Goal: Navigation & Orientation: Find specific page/section

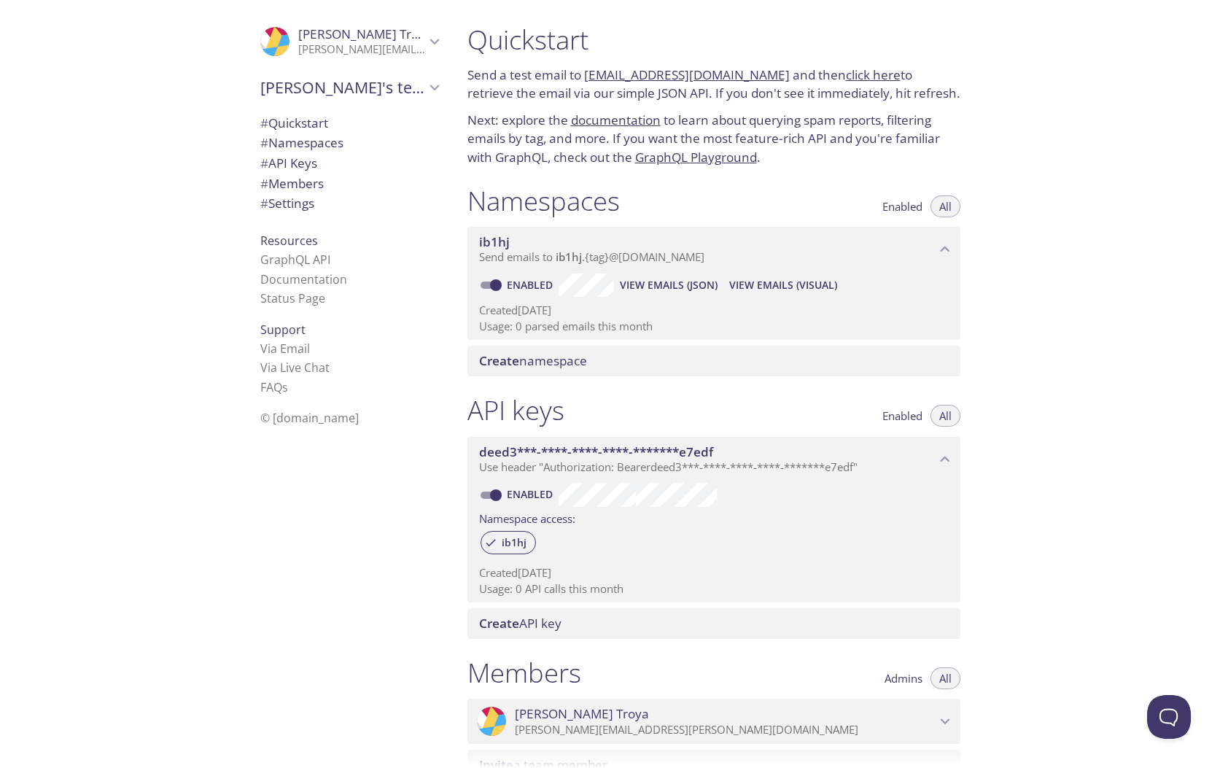
click at [427, 35] on icon "Alexandra Troya" at bounding box center [434, 41] width 19 height 19
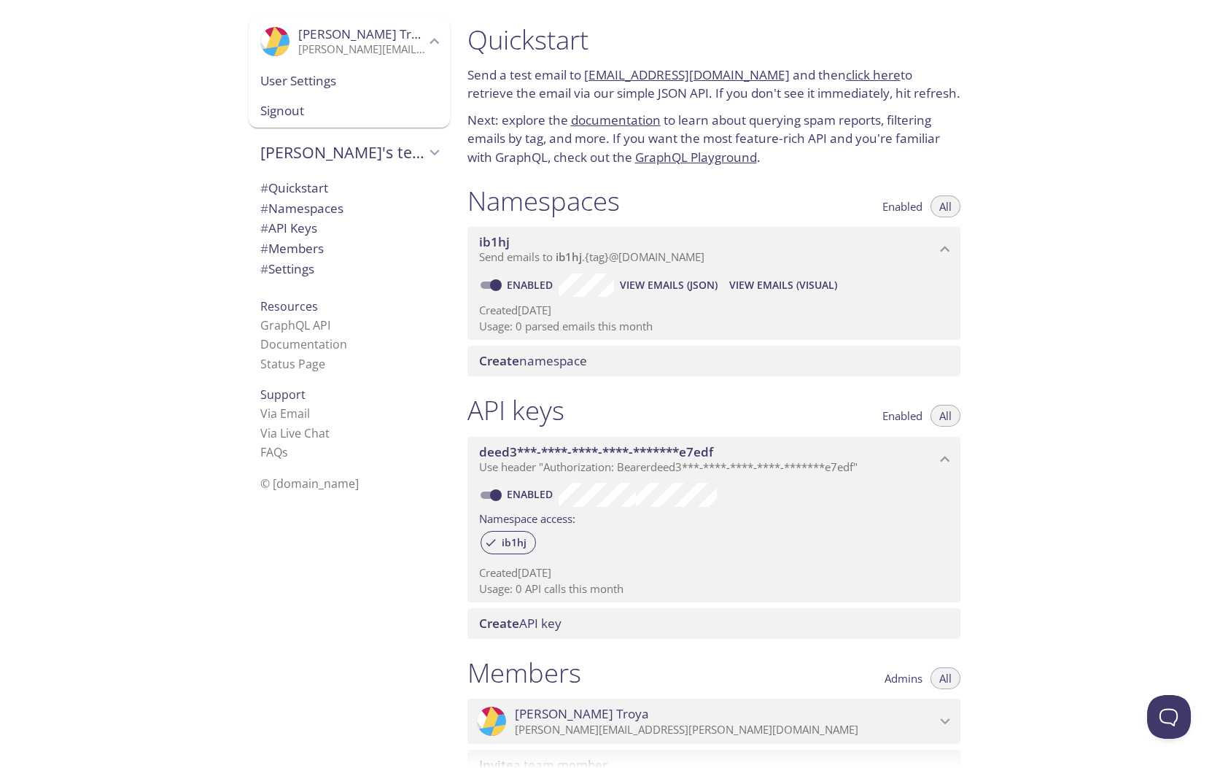
click at [388, 558] on div ".cls-1 { fill: #6d5ca8; } .cls-2 { fill: #3fc191; } .cls-3 { fill: #3b4752; } .…" at bounding box center [346, 384] width 219 height 768
click at [376, 527] on div ".cls-1 { fill: #6d5ca8; } .cls-2 { fill: #3fc191; } .cls-3 { fill: #3b4752; } .…" at bounding box center [346, 384] width 219 height 768
click at [438, 44] on icon "Alexandra Troya" at bounding box center [434, 41] width 19 height 19
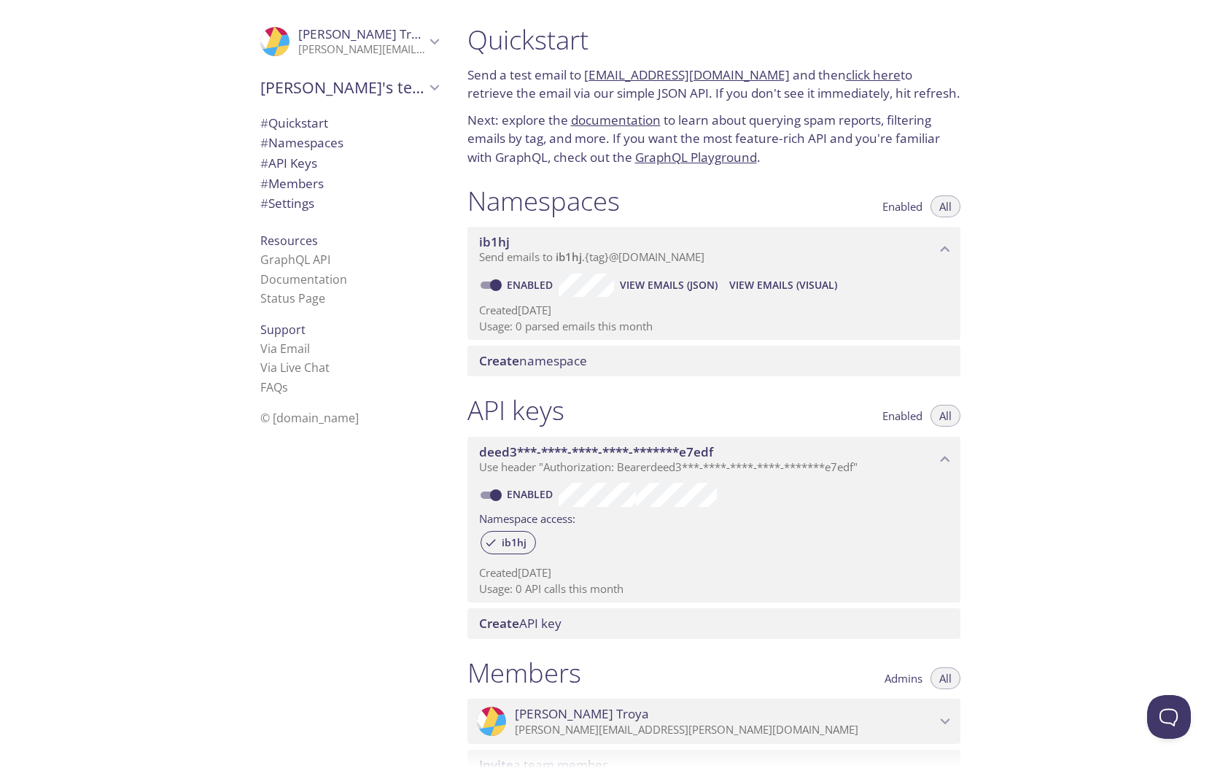
click at [314, 120] on span "# Quickstart" at bounding box center [294, 123] width 68 height 17
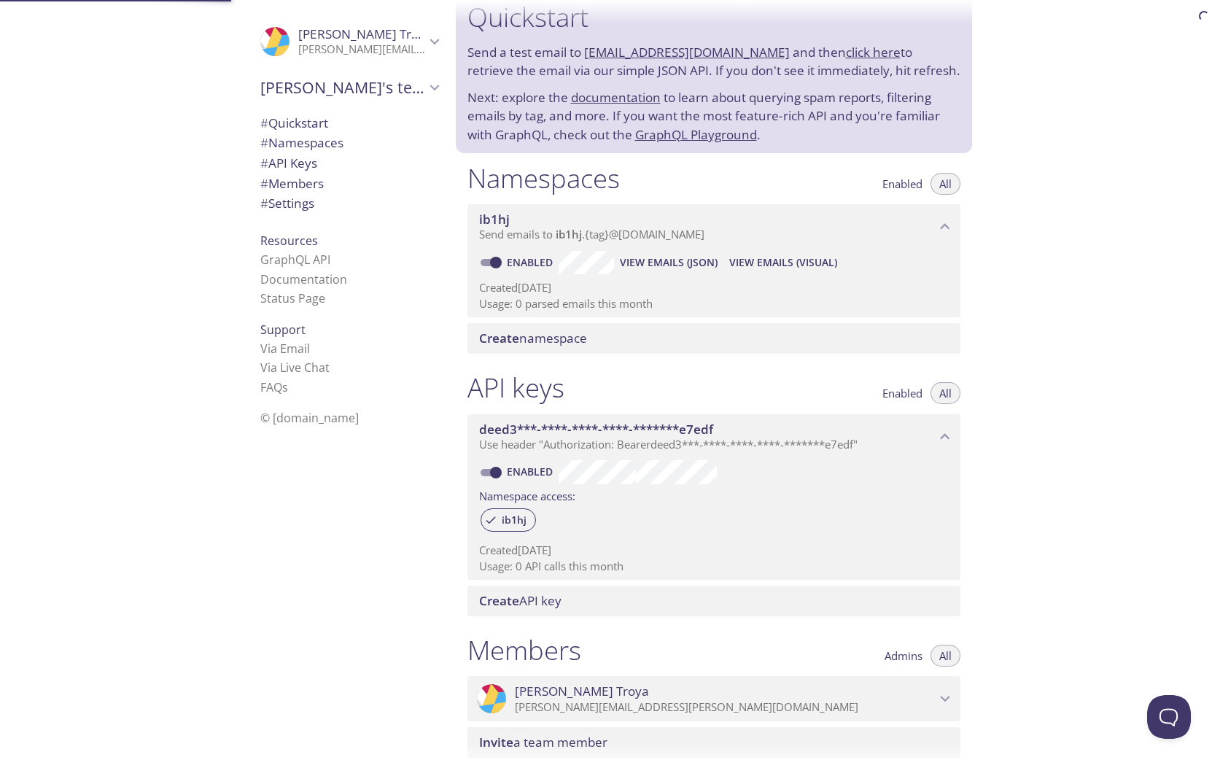
scroll to position [23, 0]
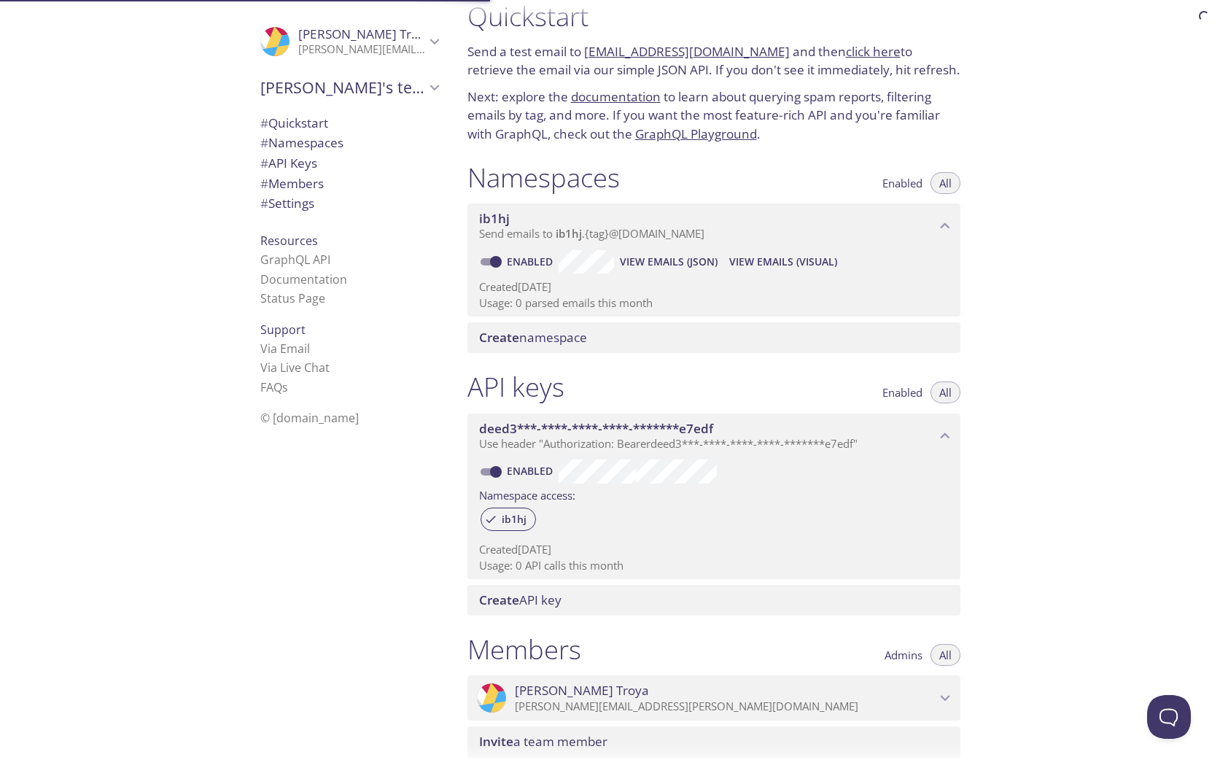
click at [358, 69] on div "[PERSON_NAME]'s team" at bounding box center [349, 88] width 201 height 38
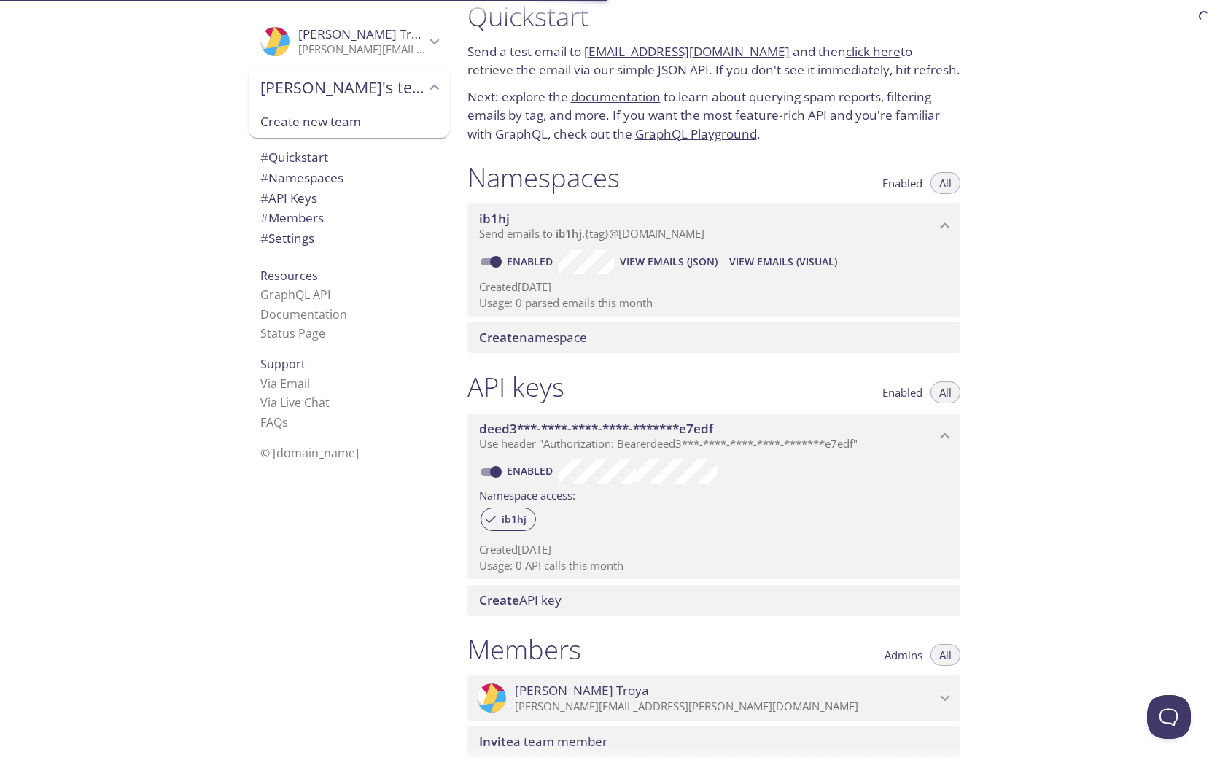
click at [376, 47] on p "[PERSON_NAME][EMAIL_ADDRESS][PERSON_NAME][DOMAIN_NAME]" at bounding box center [361, 49] width 127 height 15
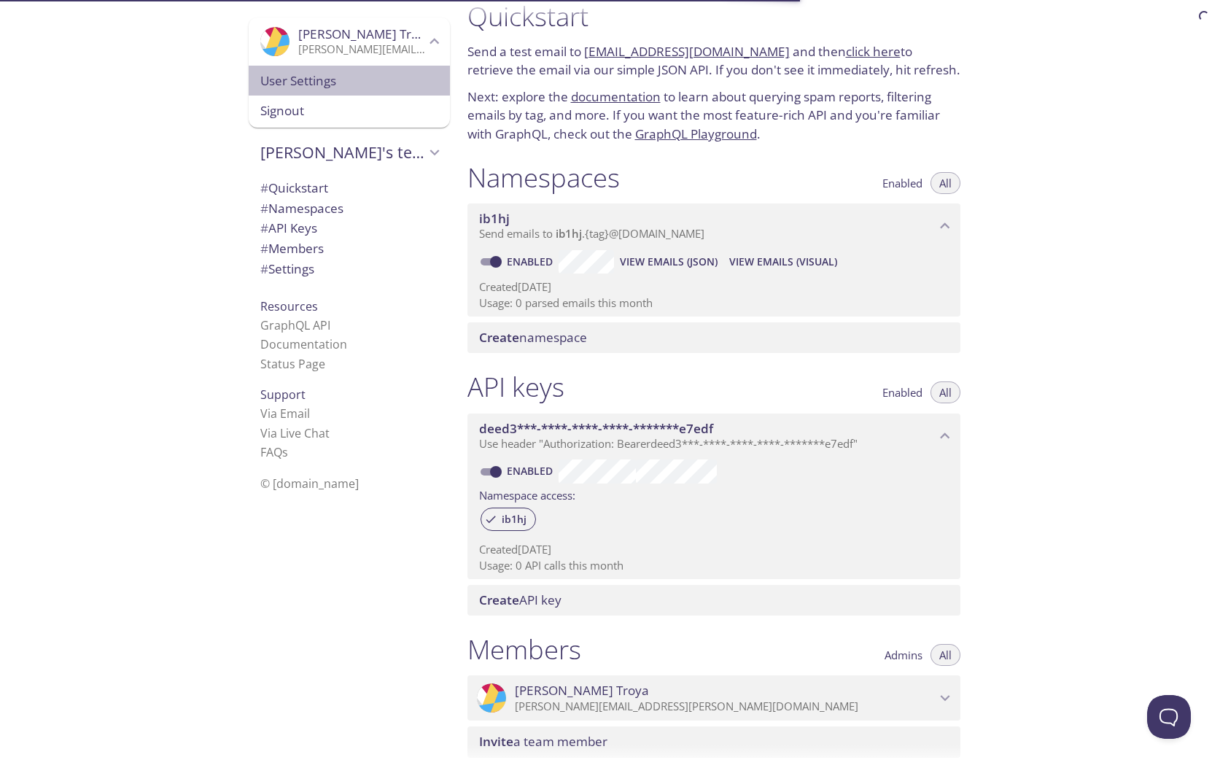
click at [363, 76] on span "User Settings" at bounding box center [349, 80] width 178 height 19
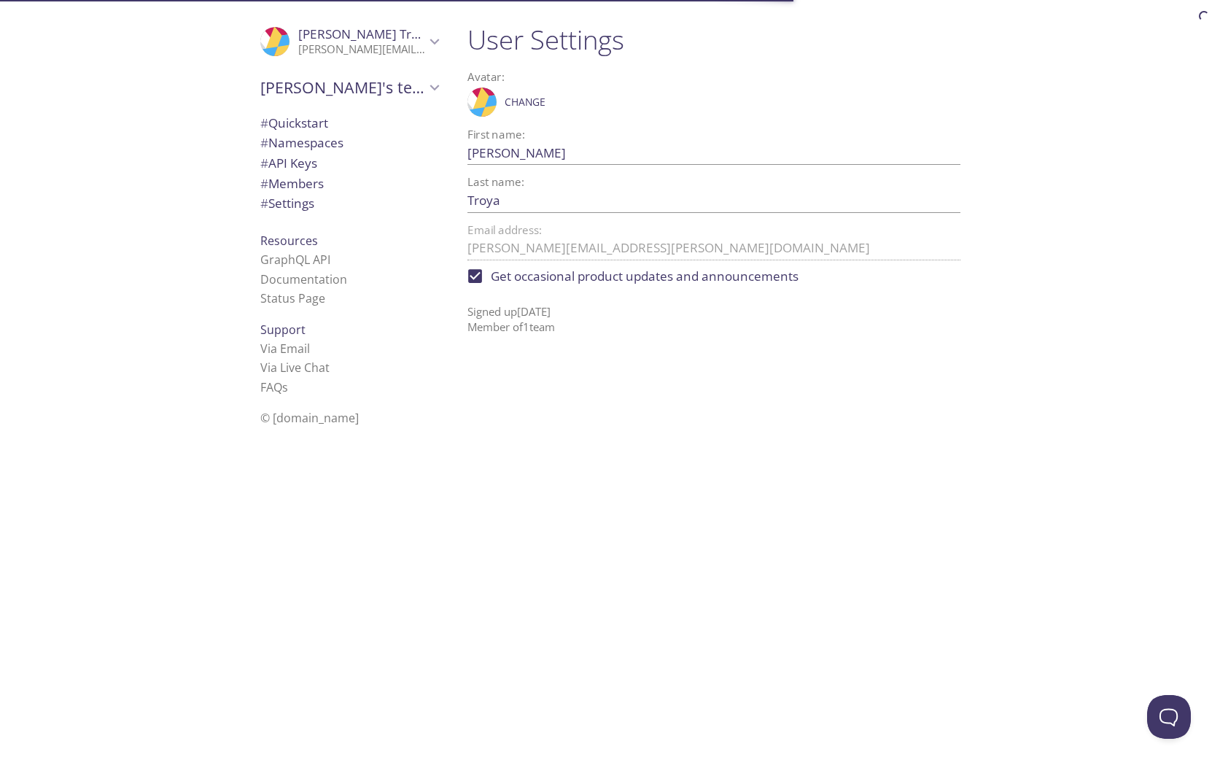
click at [348, 143] on span "# Namespaces" at bounding box center [349, 142] width 178 height 19
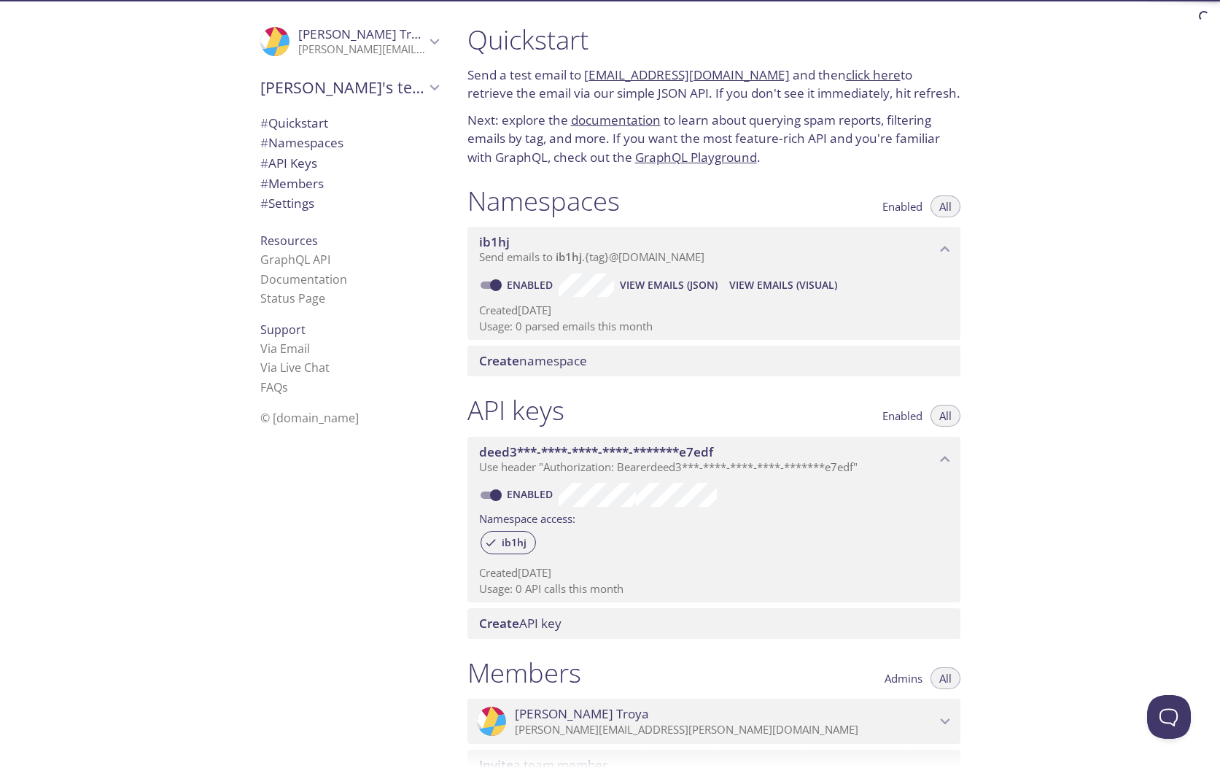
click at [858, 77] on link "click here" at bounding box center [873, 74] width 55 height 17
